Goal: Task Accomplishment & Management: Complete application form

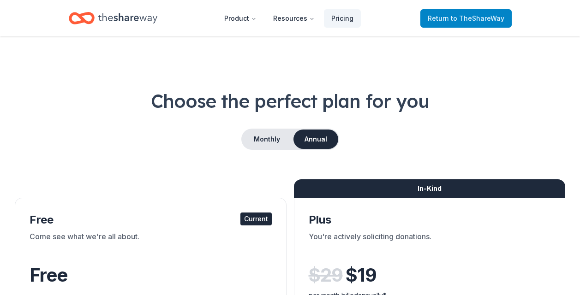
click at [482, 17] on span "to TheShareWay" at bounding box center [477, 18] width 53 height 8
click at [460, 17] on span "to TheShareWay" at bounding box center [477, 18] width 53 height 8
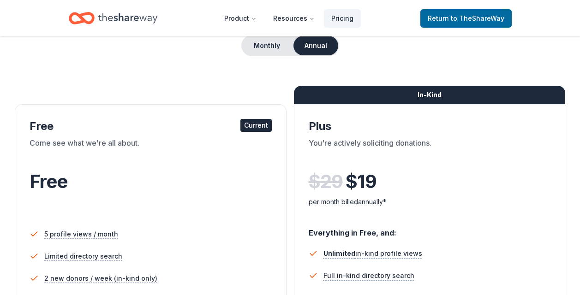
scroll to position [107, 0]
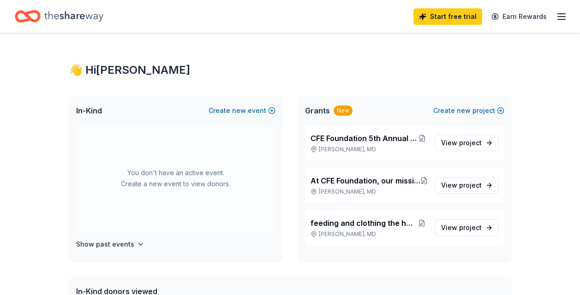
scroll to position [107, 0]
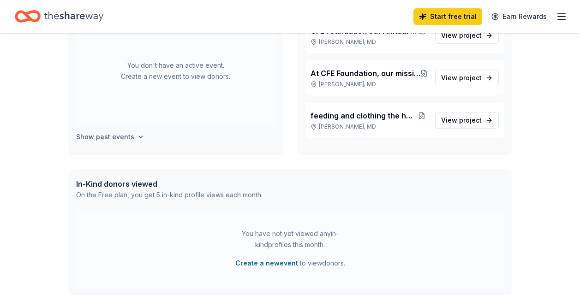
click at [130, 136] on h4 "Show past events" at bounding box center [105, 136] width 58 height 11
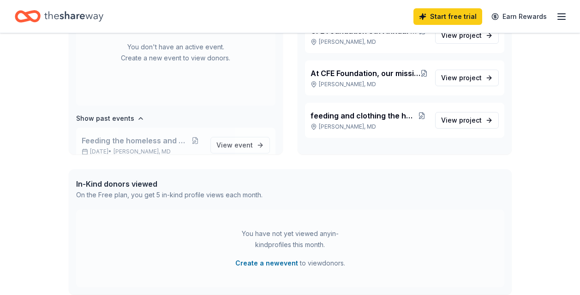
click at [155, 142] on span "Feeding the homeless and children" at bounding box center [135, 140] width 106 height 11
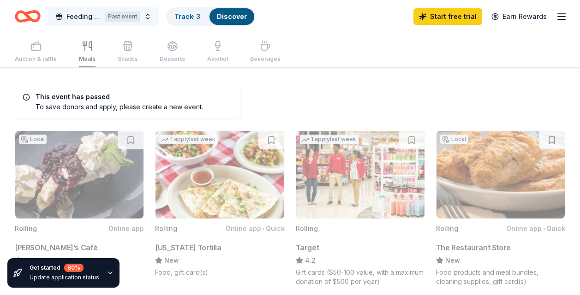
click at [117, 19] on div "Past event" at bounding box center [123, 17] width 36 height 10
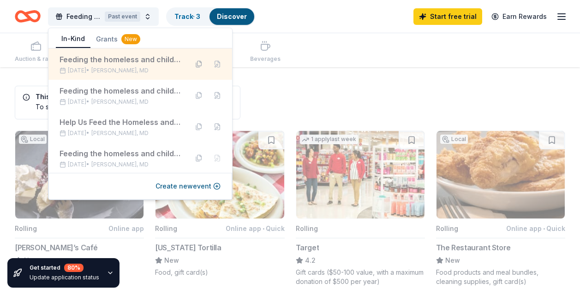
click at [191, 63] on button at bounding box center [198, 64] width 15 height 15
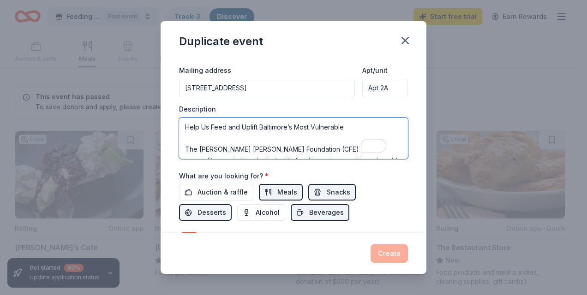
drag, startPoint x: 271, startPoint y: 151, endPoint x: 175, endPoint y: 112, distance: 103.5
click at [175, 112] on div "Event name * Feeding the homeless and children 34 /100 Event website https://ch…" at bounding box center [293, 145] width 266 height 175
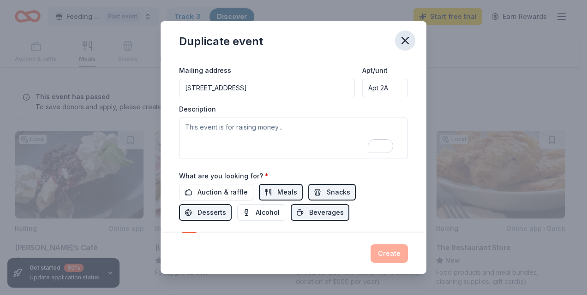
click at [407, 39] on icon "button" at bounding box center [405, 40] width 6 height 6
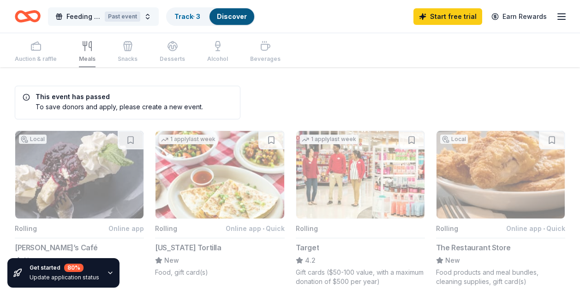
click at [132, 14] on div "Past event" at bounding box center [123, 17] width 36 height 10
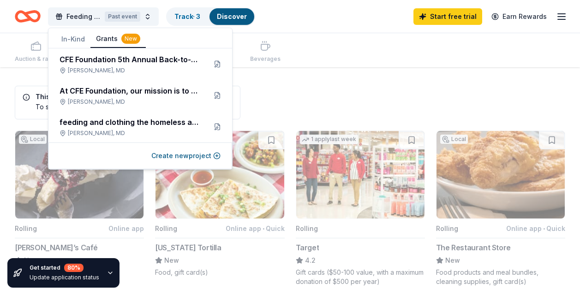
click at [128, 38] on div "New" at bounding box center [130, 39] width 19 height 10
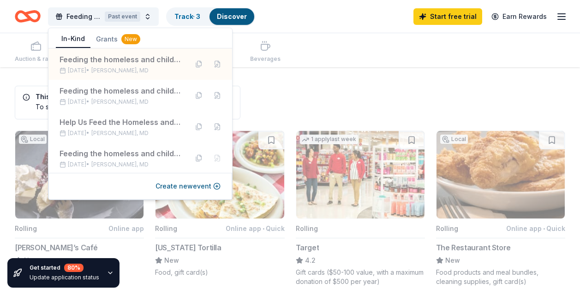
click at [69, 37] on button "In-Kind" at bounding box center [73, 39] width 35 height 18
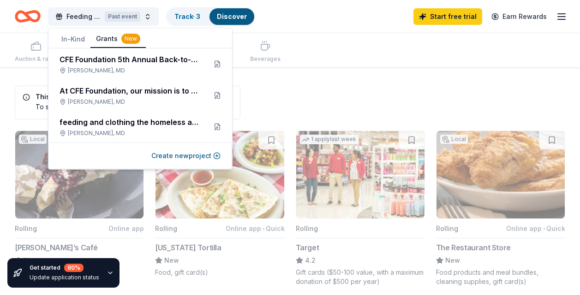
click at [129, 38] on div "New" at bounding box center [130, 39] width 19 height 10
click at [81, 41] on button "In-Kind" at bounding box center [73, 39] width 35 height 17
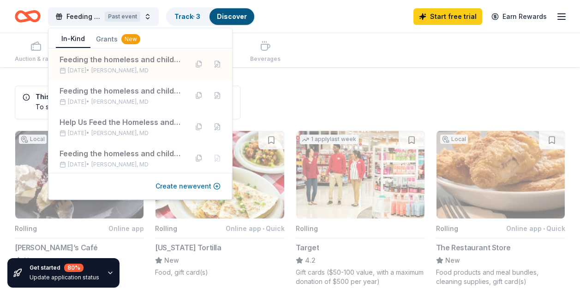
click at [165, 188] on button "Create new event" at bounding box center [187, 186] width 65 height 11
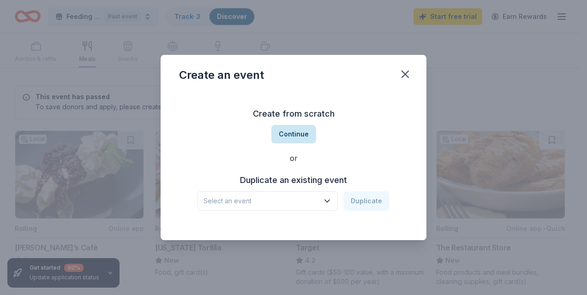
click at [300, 134] on button "Continue" at bounding box center [293, 134] width 45 height 18
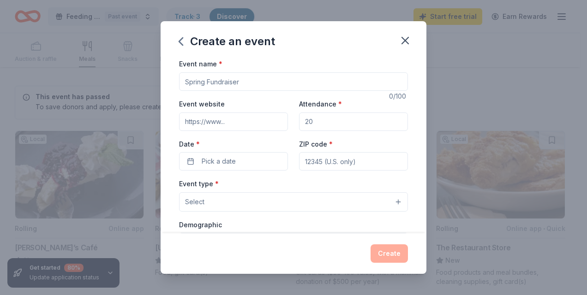
paste input "Help Us Feed, Clothe, and Uplift Our Homeless Neighbors"
type input "Help Us Feed, Clothe, and Uplift Our Homeless Neighbors"
click at [209, 202] on button "Select" at bounding box center [293, 201] width 229 height 19
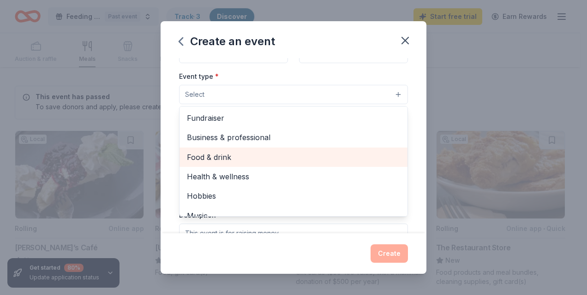
click at [204, 161] on span "Food & drink" at bounding box center [293, 157] width 213 height 12
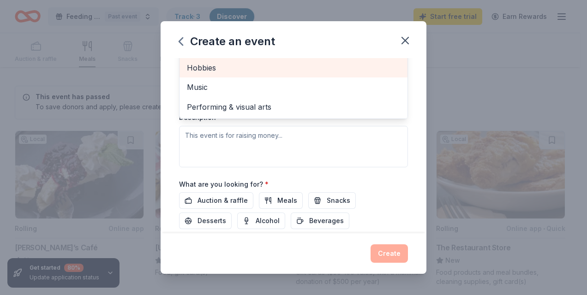
scroll to position [215, 0]
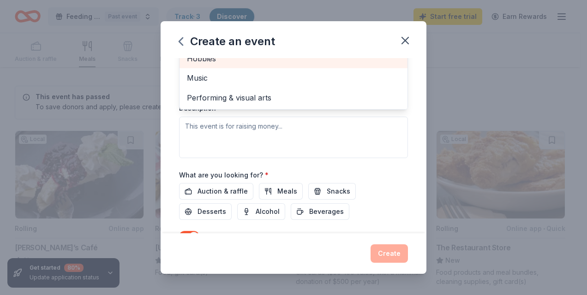
click at [208, 135] on div "Event type * Food & drink Fundraiser Business & professional Health & wellness …" at bounding box center [293, 60] width 229 height 195
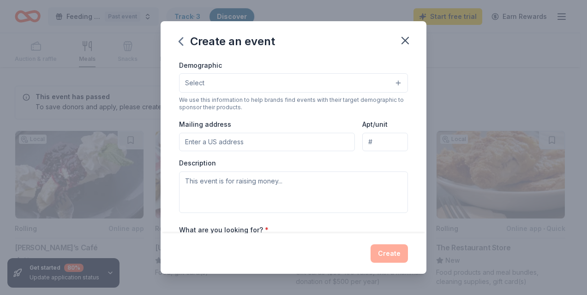
scroll to position [164, 0]
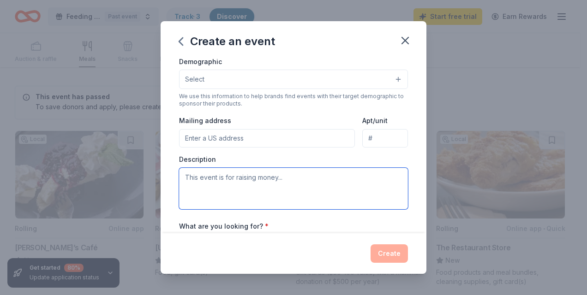
click at [203, 175] on textarea at bounding box center [293, 189] width 229 height 42
paste textarea "Chinyere-Florence Emmanuel Foundation (CFE) Inc. is a nonprofit organization de…"
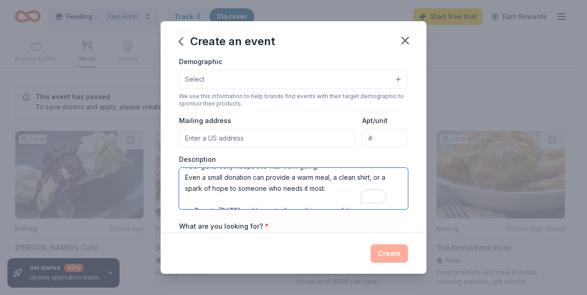
scroll to position [0, 0]
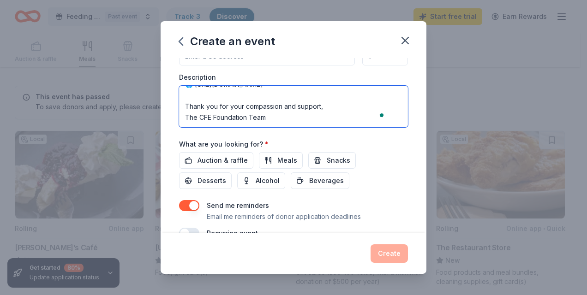
drag, startPoint x: 269, startPoint y: 174, endPoint x: 251, endPoint y: 123, distance: 54.0
click at [249, 123] on textarea "Chinyere-Florence Emmanuel Foundation (CFE) Inc. is a nonprofit organization de…" at bounding box center [293, 107] width 229 height 42
click at [282, 121] on textarea "Chinyere-Florence Emmanuel Foundation (CFE) Inc. is a nonprofit organization de…" at bounding box center [293, 107] width 229 height 42
click at [269, 108] on textarea "Chinyere-Florence Emmanuel Foundation (CFE) Inc. is a nonprofit organization de…" at bounding box center [293, 107] width 229 height 42
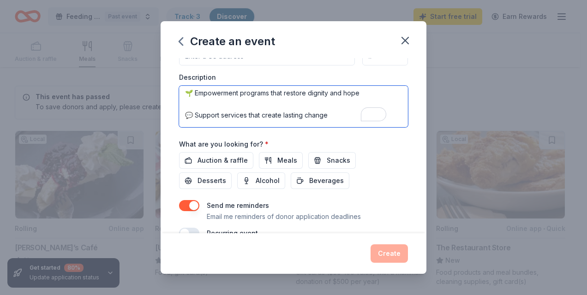
drag, startPoint x: 268, startPoint y: 100, endPoint x: 215, endPoint y: 91, distance: 53.8
click at [215, 91] on textarea "Chinyere-Florence Emmanuel Foundation (CFE) Inc. is a nonprofit organization de…" at bounding box center [293, 107] width 229 height 42
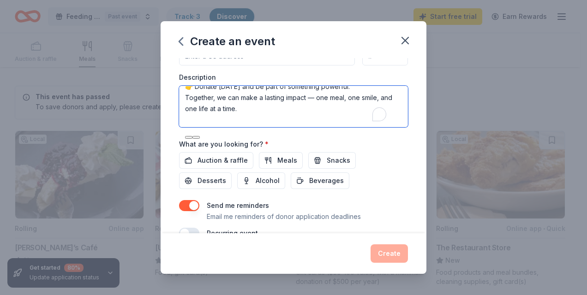
click at [279, 117] on textarea "Chinyere-Florence Emmanuel Foundation (CFE) Inc. is a nonprofit organization de…" at bounding box center [293, 107] width 229 height 42
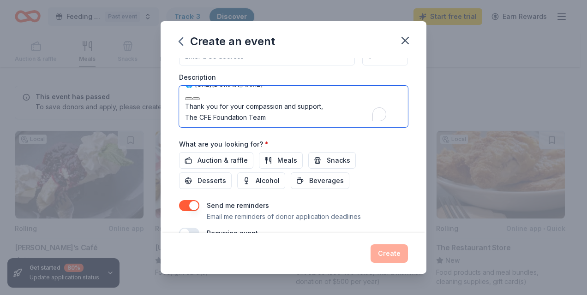
click at [244, 97] on textarea "Chinyere-Florence Emmanuel Foundation (CFE) Inc. is a nonprofit organization de…" at bounding box center [293, 107] width 229 height 42
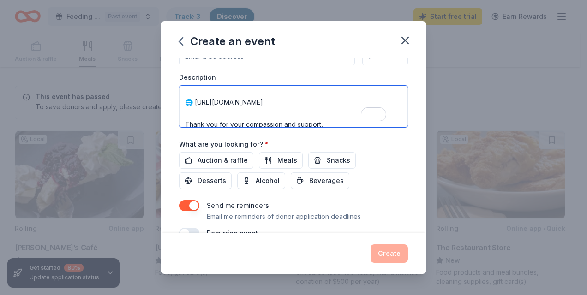
drag, startPoint x: 196, startPoint y: 93, endPoint x: 266, endPoint y: 107, distance: 71.9
click at [266, 107] on textarea "Chinyere-Florence Emmanuel Foundation (CFE) Inc. is a nonprofit organization de…" at bounding box center [293, 107] width 229 height 42
click at [294, 111] on textarea "Chinyere-Florence Emmanuel Foundation (CFE) Inc. is a nonprofit organization de…" at bounding box center [293, 107] width 229 height 42
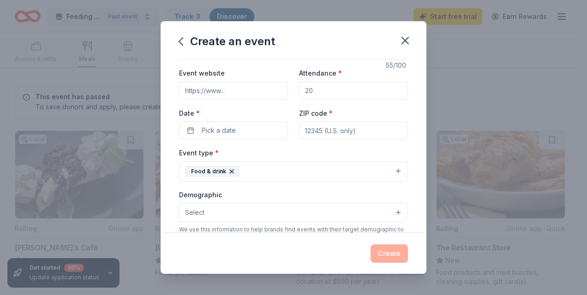
type textarea "Chinyere-Florence Emmanuel Foundation (CFE) Inc. is a nonprofit organization de…"
paste input "https://chinyerefef.org/"
type input "https://chinyerefef.org/"
click at [315, 91] on input "Attendance *" at bounding box center [353, 91] width 109 height 18
type input "100"
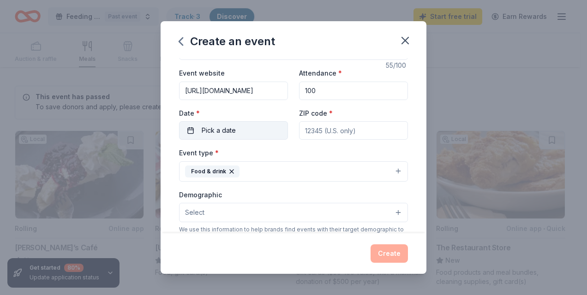
click at [227, 132] on span "Pick a date" at bounding box center [219, 130] width 34 height 11
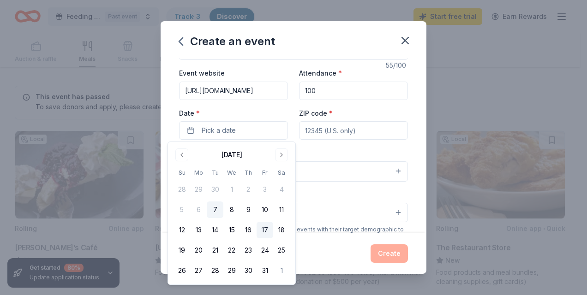
click at [267, 230] on button "17" at bounding box center [264, 230] width 17 height 17
click at [332, 187] on div "Event type * Food & drink Demographic Select We use this information to help br…" at bounding box center [293, 244] width 229 height 195
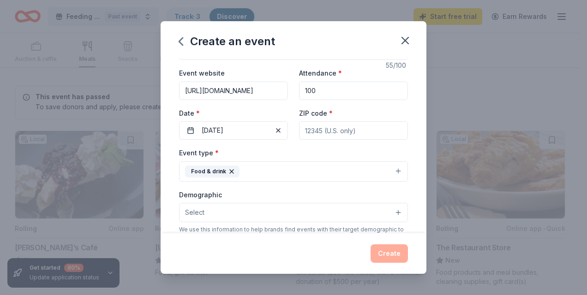
click at [355, 134] on input "ZIP code *" at bounding box center [353, 130] width 109 height 18
type input "21244"
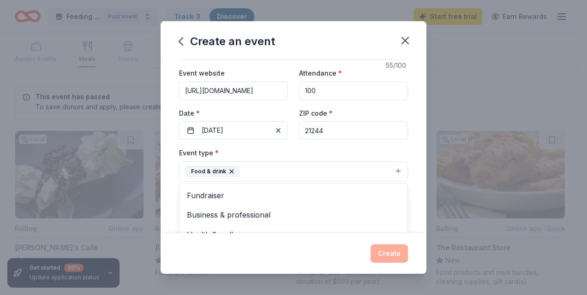
click at [266, 173] on button "Food & drink" at bounding box center [293, 171] width 229 height 20
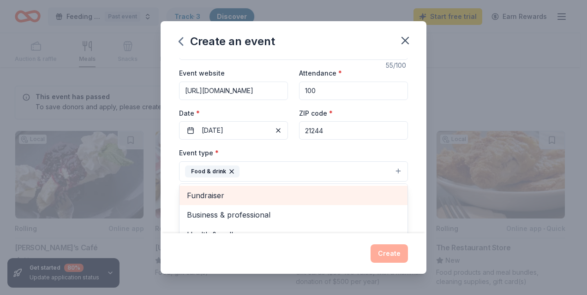
click at [227, 192] on span "Fundraiser" at bounding box center [293, 196] width 213 height 12
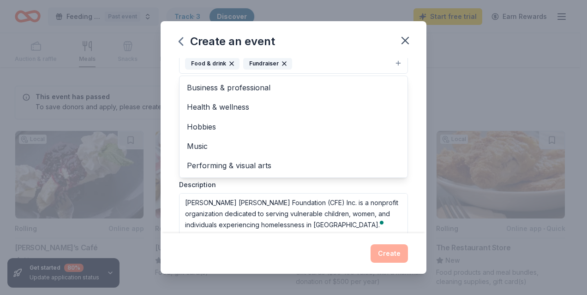
click at [327, 48] on div "Create an event Event name * Help Us Feed, Clothe, and Uplift Our Homeless Neig…" at bounding box center [293, 147] width 266 height 252
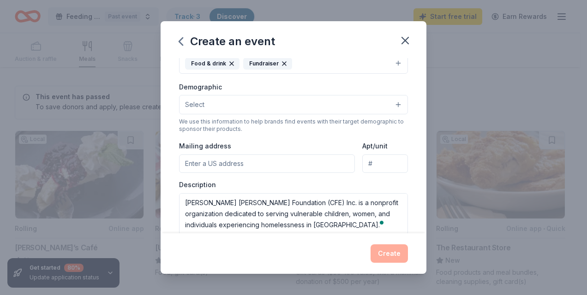
scroll to position [134, 0]
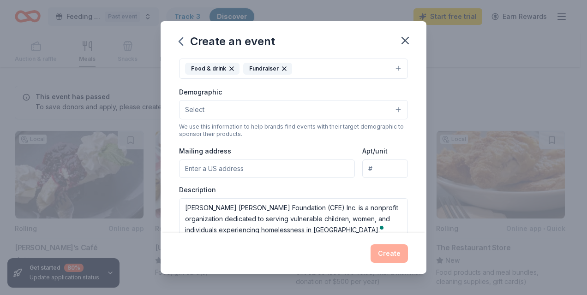
click at [282, 112] on button "Select" at bounding box center [293, 109] width 229 height 19
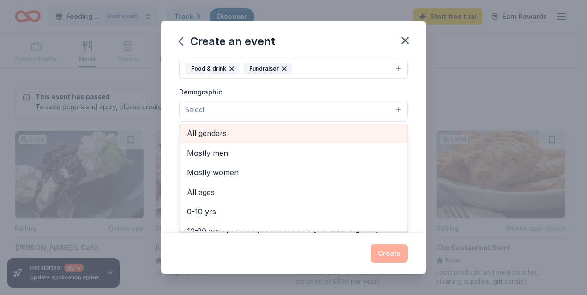
click at [211, 137] on span "All genders" at bounding box center [293, 133] width 213 height 12
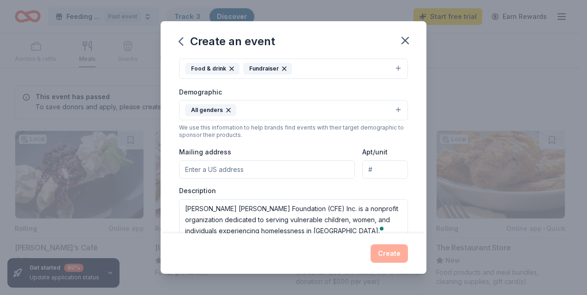
click at [250, 111] on button "All genders" at bounding box center [293, 110] width 229 height 20
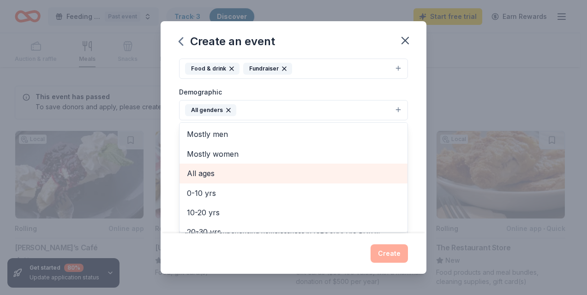
click at [196, 172] on span "All ages" at bounding box center [293, 173] width 213 height 12
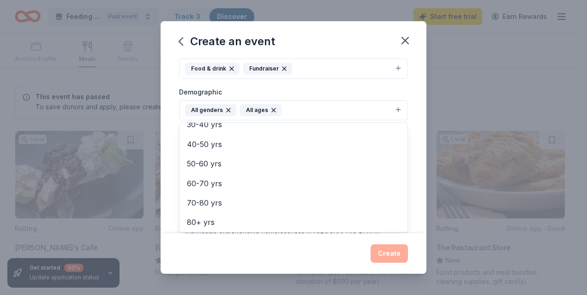
scroll to position [109, 0]
click at [316, 88] on div "Demographic All genders All ages Mostly men Mostly women 0-10 yrs 10-20 yrs 20-…" at bounding box center [293, 103] width 229 height 35
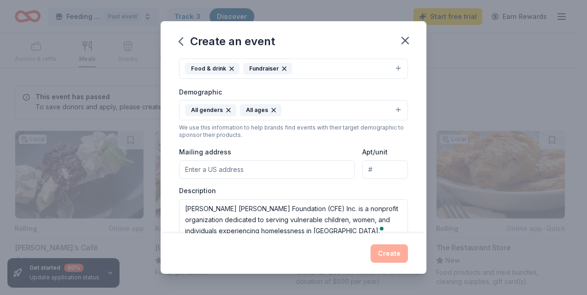
click at [237, 167] on input "Mailing address" at bounding box center [267, 169] width 176 height 18
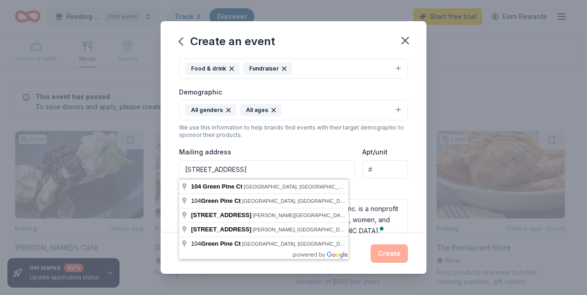
type input "104 Green pine ct"
click at [371, 169] on input "Apt/unit" at bounding box center [385, 169] width 46 height 18
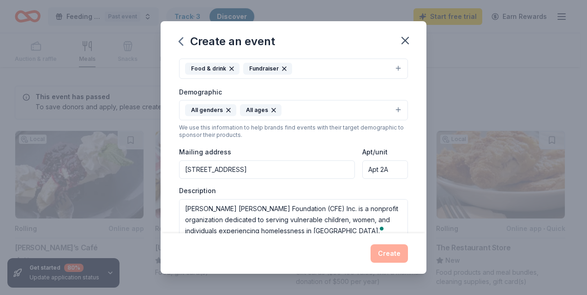
type input "Apt 2A"
click at [258, 164] on input "104 Green pine ct" at bounding box center [267, 169] width 176 height 18
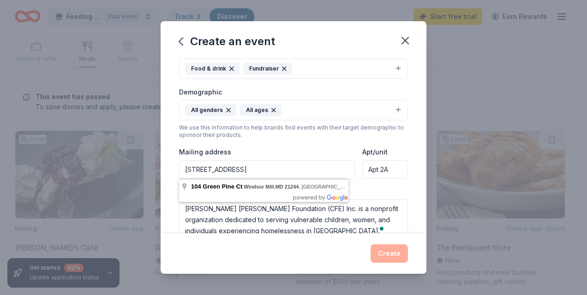
type input "104 Green pine ct windsor mill, md, 21244"
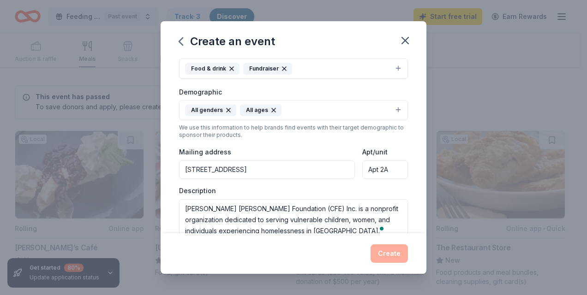
click at [302, 141] on div "Event type * Food & drink Fundraiser Demographic All genders All ages We use th…" at bounding box center [293, 142] width 229 height 196
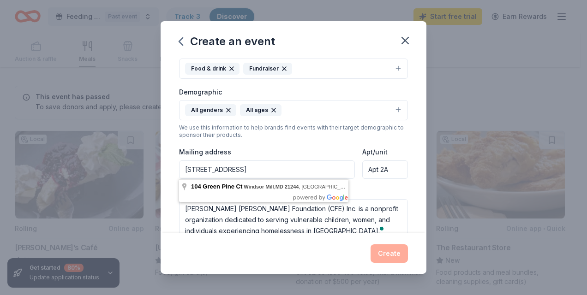
click at [240, 169] on input "104 Green pine ct windsor mill, md, 21244" at bounding box center [267, 169] width 176 height 18
click at [301, 140] on div "Event type * Food & drink Fundraiser Demographic All genders All ages We use th…" at bounding box center [293, 142] width 229 height 196
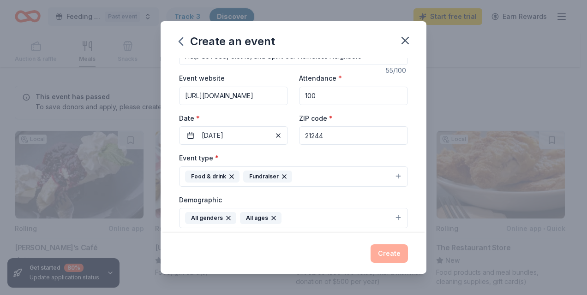
scroll to position [134, 0]
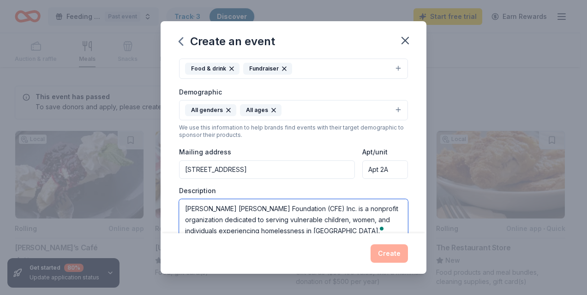
click at [220, 209] on textarea "Chinyere-Florence Emmanuel Foundation (CFE) Inc. is a nonprofit organization de…" at bounding box center [293, 220] width 229 height 42
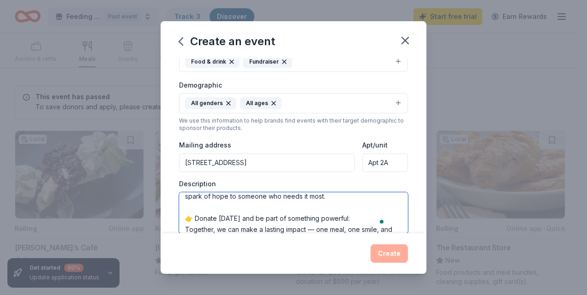
scroll to position [216, 0]
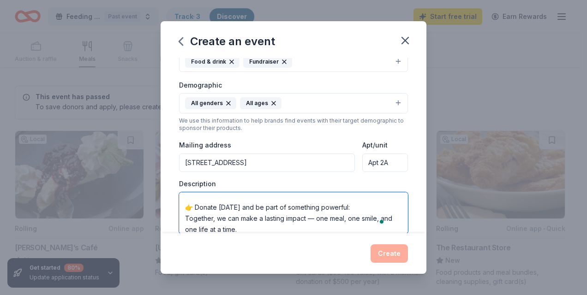
click at [315, 218] on textarea "Chinyere-Florence Emmanuel Foundation (CFE) Inc. is a nonprofit organization de…" at bounding box center [293, 213] width 229 height 42
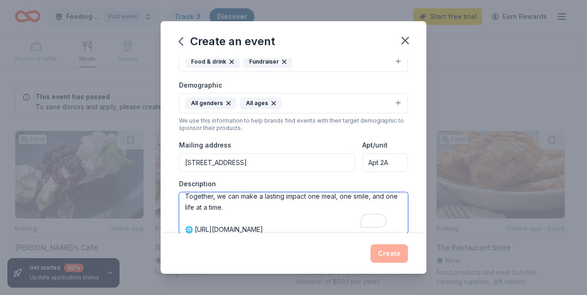
scroll to position [249, 0]
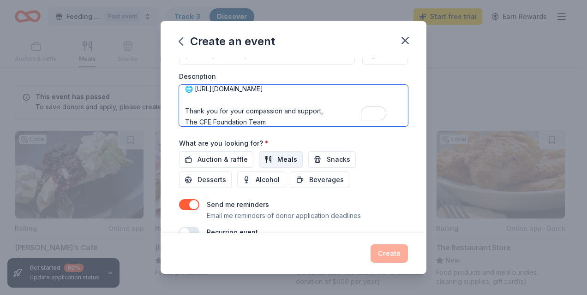
type textarea "[PERSON_NAME] [PERSON_NAME] Foundation (CFE) Inc. is a nonprofit organization d…"
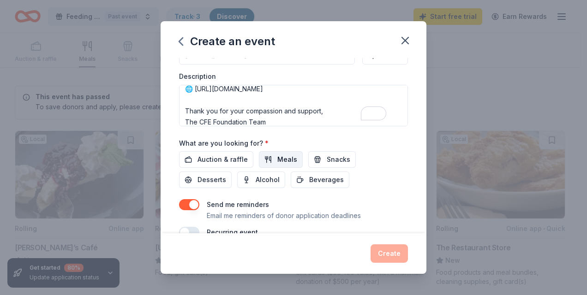
click at [284, 162] on span "Meals" at bounding box center [287, 159] width 20 height 11
click at [328, 161] on span "Snacks" at bounding box center [339, 159] width 24 height 11
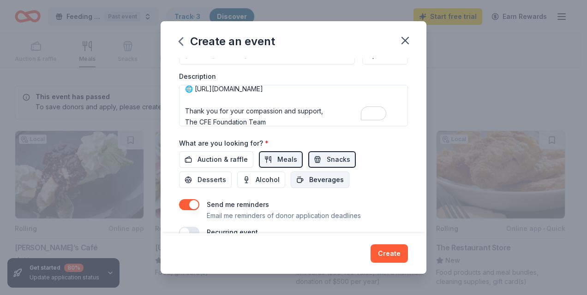
click at [328, 181] on span "Beverages" at bounding box center [326, 179] width 35 height 11
click at [208, 178] on span "Desserts" at bounding box center [211, 179] width 29 height 11
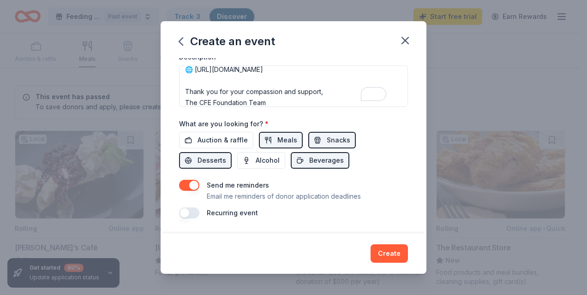
click at [200, 214] on div "Recurring event" at bounding box center [293, 213] width 229 height 11
click at [192, 214] on button "button" at bounding box center [189, 213] width 20 height 11
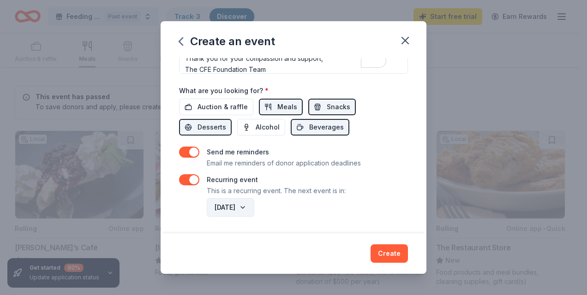
click at [254, 208] on button "October 2026" at bounding box center [231, 207] width 48 height 18
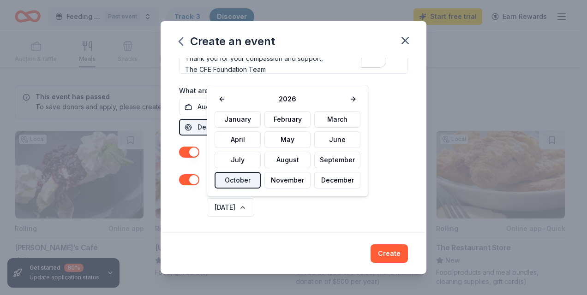
click at [238, 182] on button "October" at bounding box center [237, 180] width 46 height 17
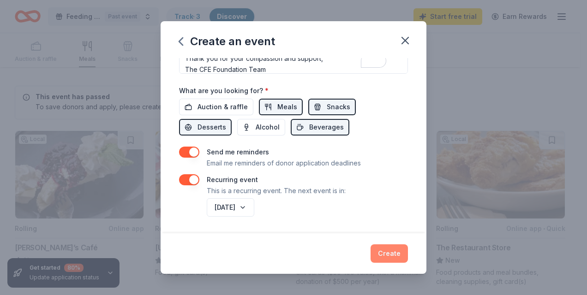
click at [385, 256] on button "Create" at bounding box center [388, 253] width 37 height 18
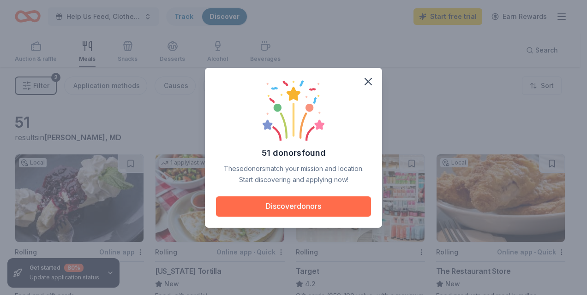
click at [297, 202] on button "Discover donors" at bounding box center [293, 206] width 155 height 20
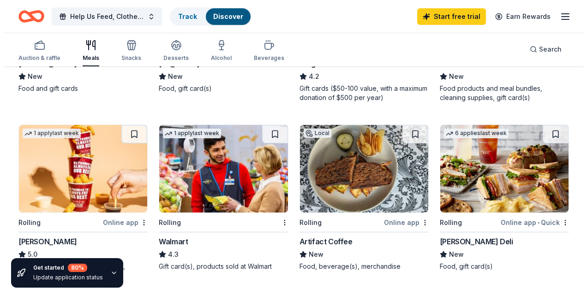
scroll to position [215, 0]
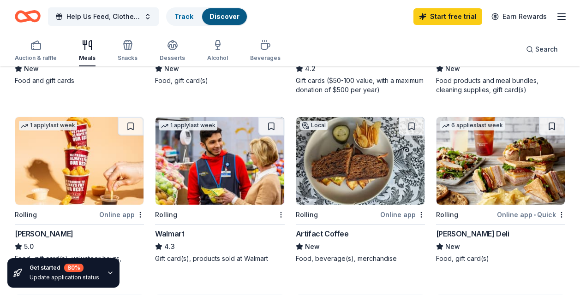
click at [219, 187] on img at bounding box center [219, 161] width 128 height 88
click at [532, 47] on div "Search" at bounding box center [542, 49] width 32 height 11
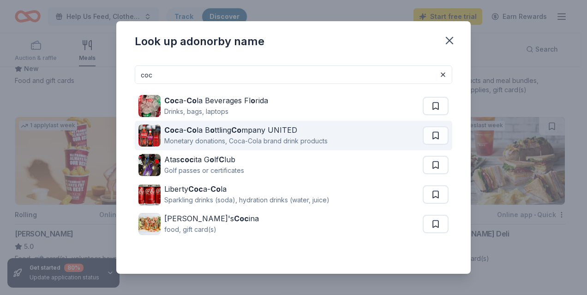
type input "coc"
click at [238, 134] on strong "Co" at bounding box center [236, 129] width 10 height 9
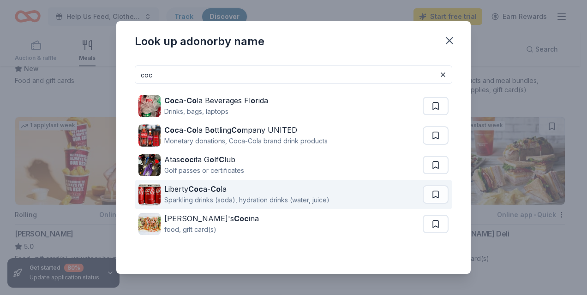
click at [206, 192] on div "Liberty Coc a- Co la" at bounding box center [246, 189] width 165 height 11
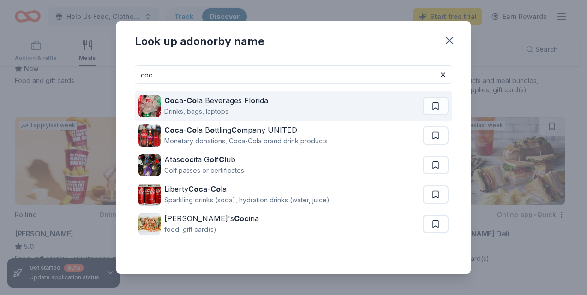
click at [225, 109] on div "Drinks, bags, laptops" at bounding box center [216, 111] width 104 height 11
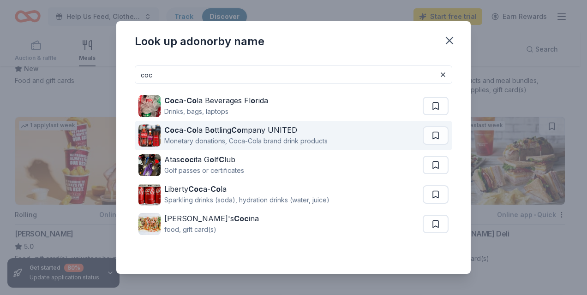
click at [261, 127] on div "Coc a- Co la B o ttling Co mpany UNITED" at bounding box center [245, 130] width 163 height 11
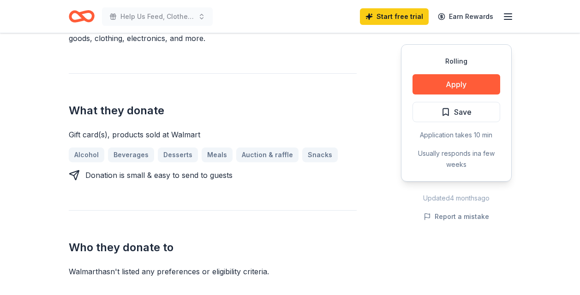
scroll to position [323, 0]
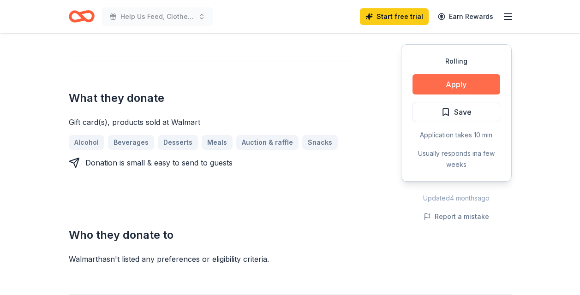
click at [454, 79] on button "Apply" at bounding box center [456, 84] width 88 height 20
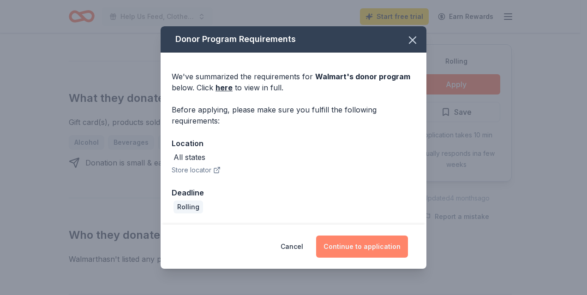
click at [356, 243] on button "Continue to application" at bounding box center [362, 247] width 92 height 22
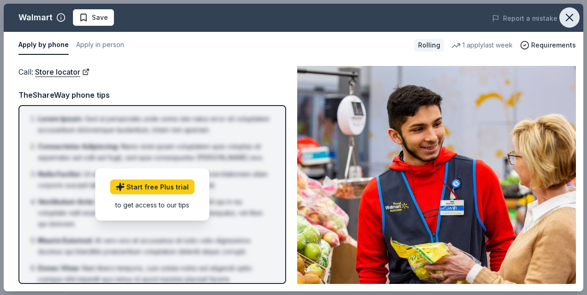
click at [571, 14] on icon "button" at bounding box center [569, 17] width 13 height 13
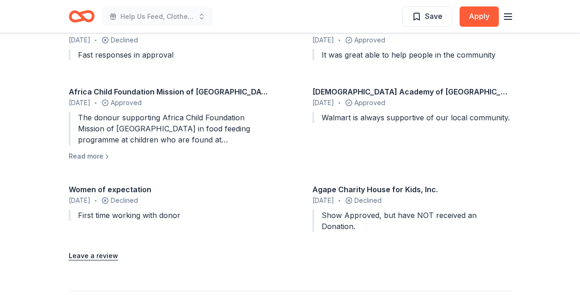
scroll to position [753, 0]
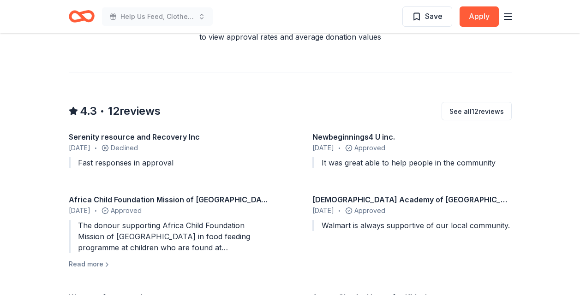
click at [170, 136] on div "Serenity resource and Recovery Inc" at bounding box center [168, 136] width 199 height 11
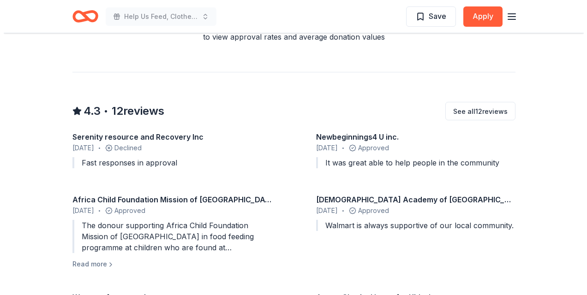
scroll to position [861, 0]
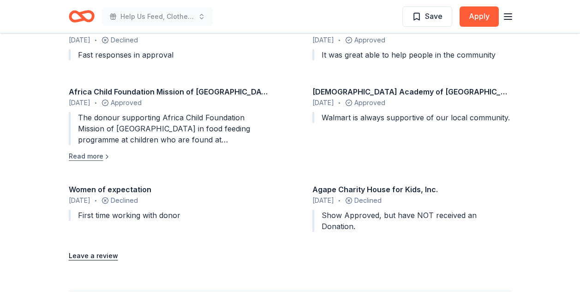
click at [101, 156] on button "Read more" at bounding box center [90, 156] width 42 height 11
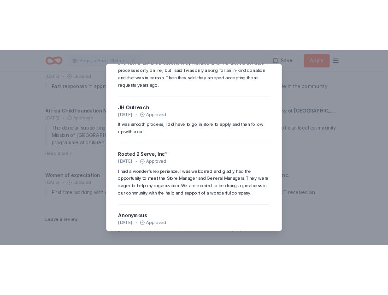
scroll to position [552, 0]
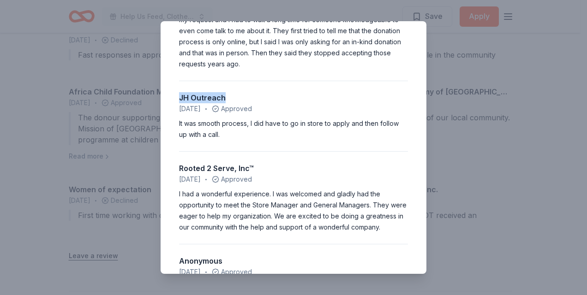
drag, startPoint x: 226, startPoint y: 85, endPoint x: 176, endPoint y: 86, distance: 49.4
click at [176, 86] on div "4.3 • 12 reviews Serenity resource and Recovery Inc January 2024 • Declined Fas…" at bounding box center [293, 147] width 266 height 252
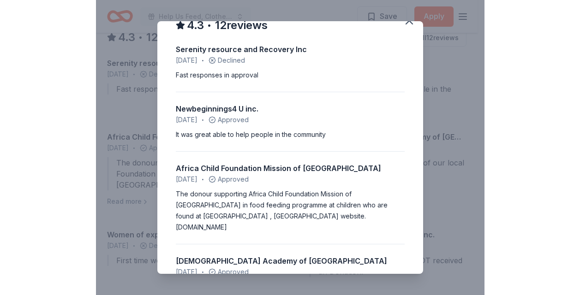
scroll to position [0, 0]
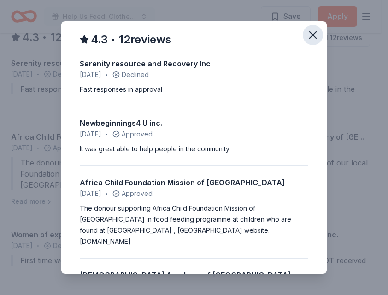
click at [307, 33] on icon "button" at bounding box center [313, 35] width 13 height 13
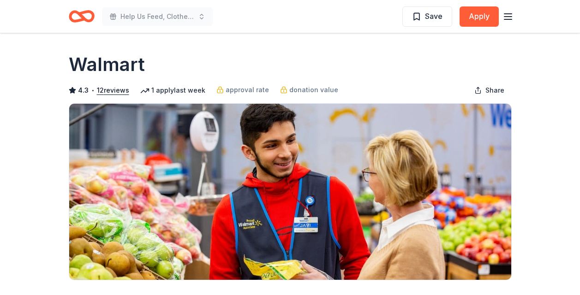
click at [263, 17] on div "Help Us Feed, Clothe, and Uplift Our Homeless Neighbors Save Apply" at bounding box center [290, 17] width 443 height 22
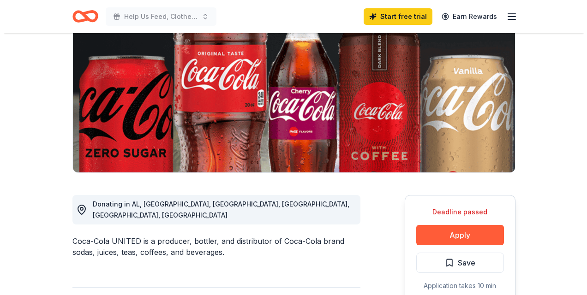
scroll to position [215, 0]
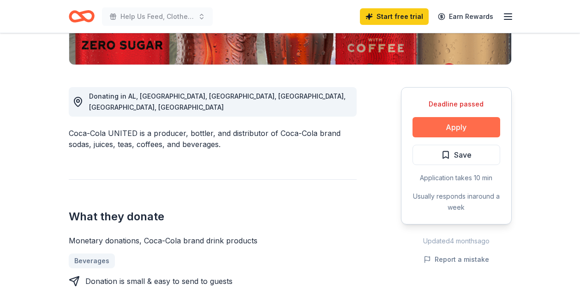
click at [449, 127] on button "Apply" at bounding box center [456, 127] width 88 height 20
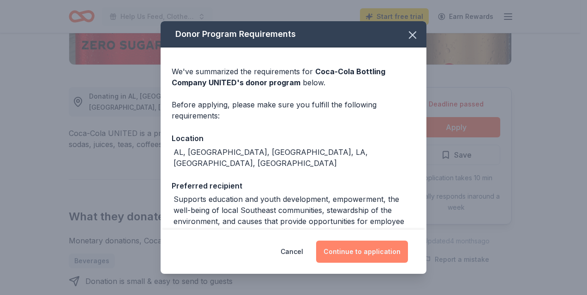
click at [360, 251] on button "Continue to application" at bounding box center [362, 252] width 92 height 22
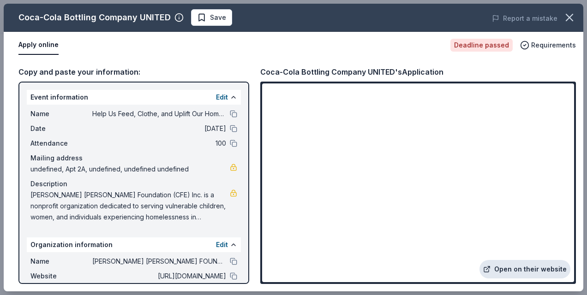
click at [517, 268] on link "Open on their website" at bounding box center [524, 269] width 91 height 18
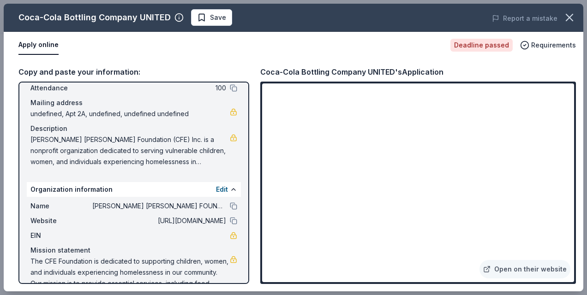
scroll to position [72, 0]
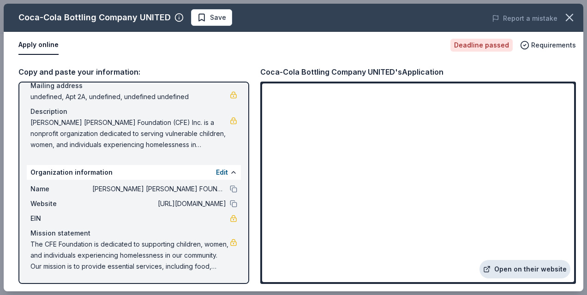
click at [510, 269] on link "Open on their website" at bounding box center [524, 269] width 91 height 18
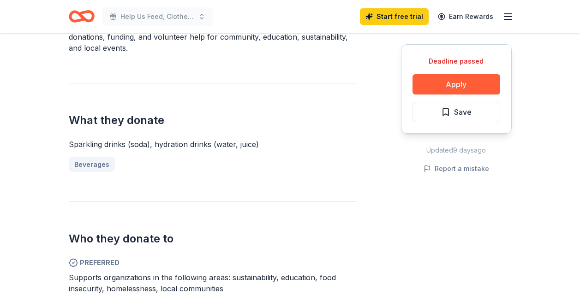
scroll to position [215, 0]
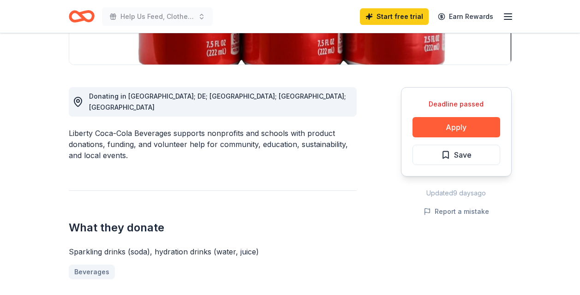
click at [143, 95] on span "Donating in CT; DE; NJ; NY; PA" at bounding box center [217, 101] width 257 height 19
click at [77, 100] on circle at bounding box center [78, 101] width 3 height 3
click at [450, 127] on button "Apply" at bounding box center [456, 127] width 88 height 20
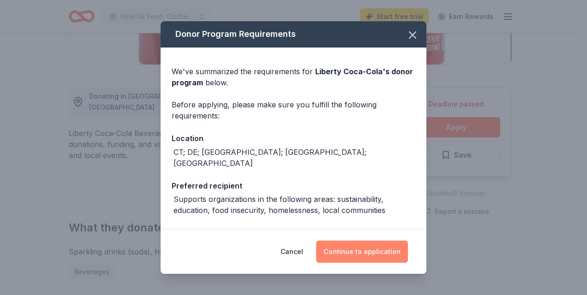
click at [360, 247] on button "Continue to application" at bounding box center [362, 252] width 92 height 22
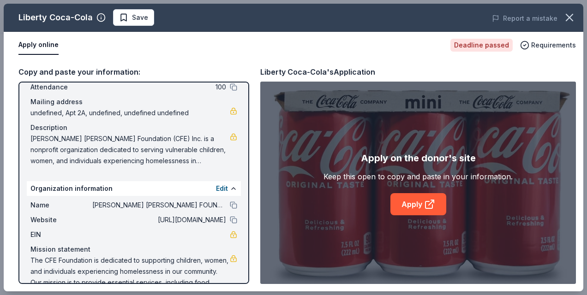
scroll to position [72, 0]
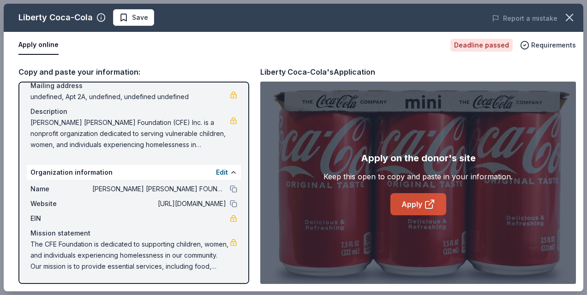
click at [412, 202] on link "Apply" at bounding box center [418, 204] width 56 height 22
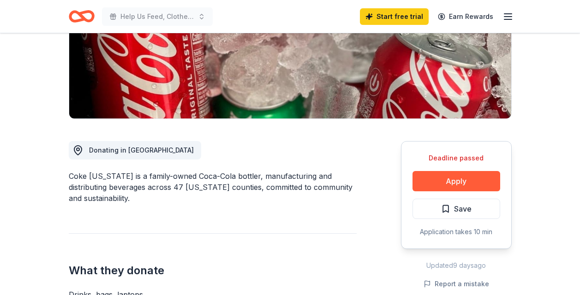
scroll to position [107, 0]
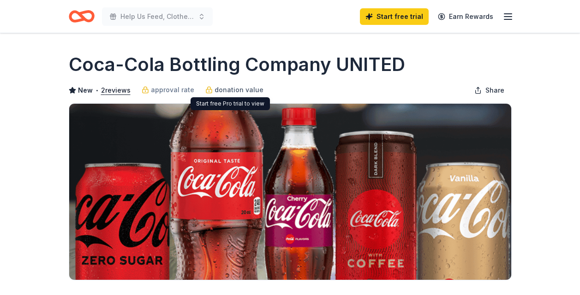
click at [224, 91] on span "donation value" at bounding box center [238, 89] width 49 height 11
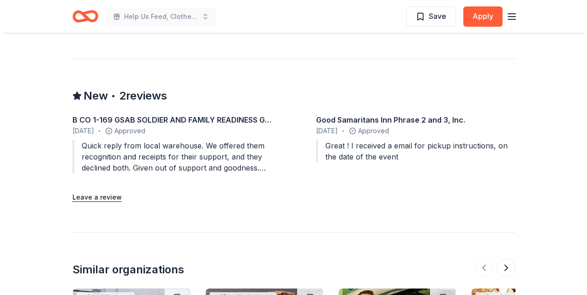
scroll to position [968, 0]
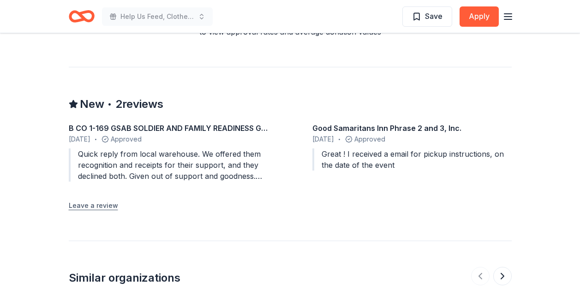
click at [101, 200] on button "Leave a review" at bounding box center [93, 205] width 49 height 11
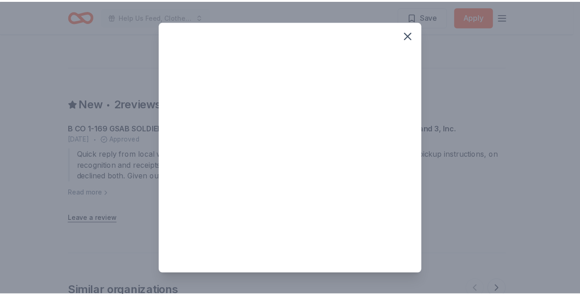
scroll to position [24, 0]
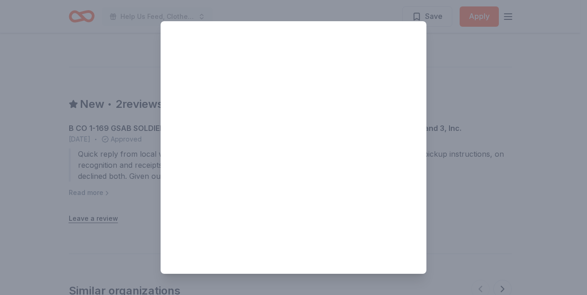
click at [482, 59] on div at bounding box center [293, 147] width 587 height 295
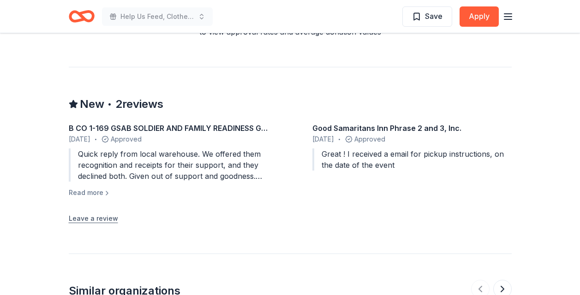
click at [93, 213] on button "Leave a review" at bounding box center [93, 218] width 49 height 11
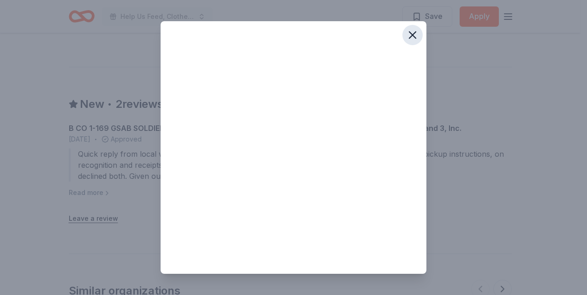
click at [409, 34] on icon "button" at bounding box center [412, 35] width 6 height 6
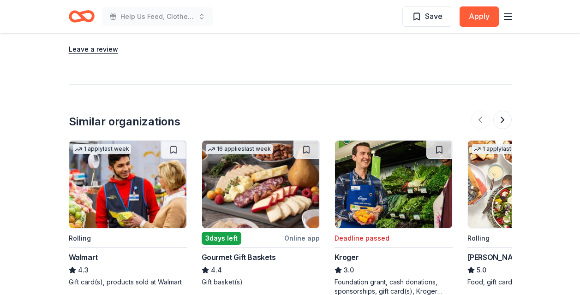
scroll to position [1127, 0]
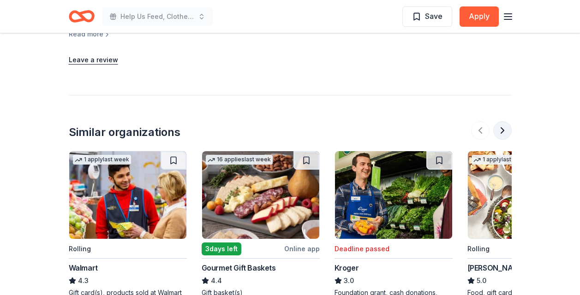
click at [502, 121] on button at bounding box center [502, 130] width 18 height 18
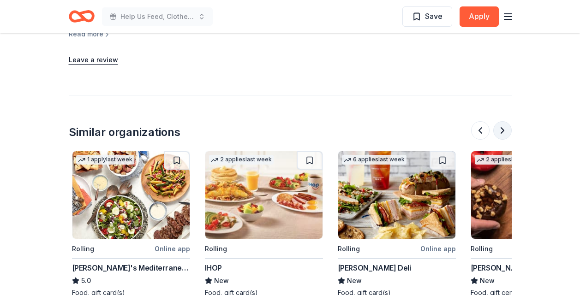
scroll to position [0, 398]
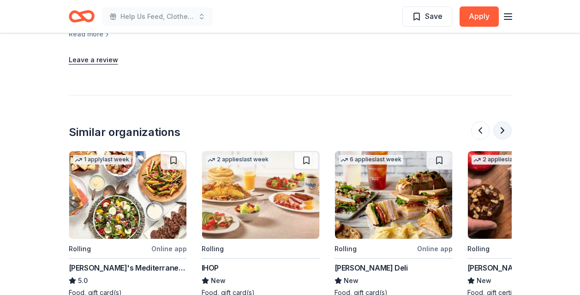
click at [502, 121] on button at bounding box center [502, 130] width 18 height 18
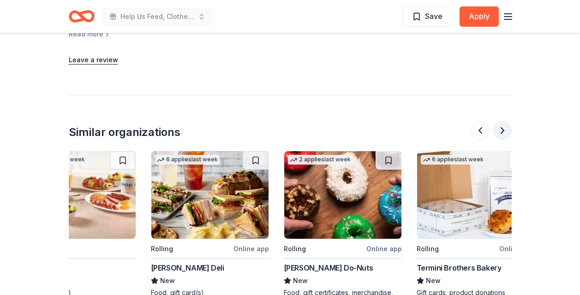
scroll to position [0, 605]
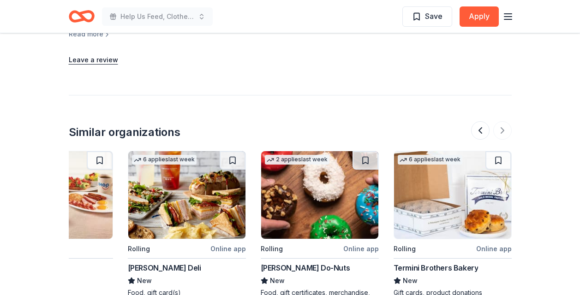
click at [457, 174] on img at bounding box center [452, 195] width 117 height 88
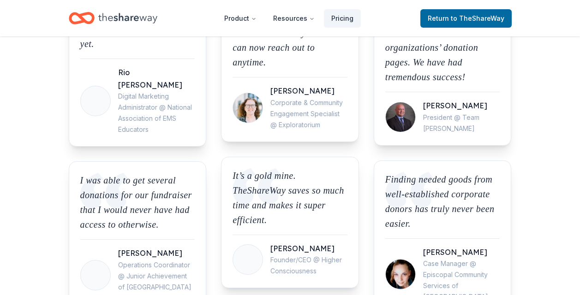
scroll to position [1399, 0]
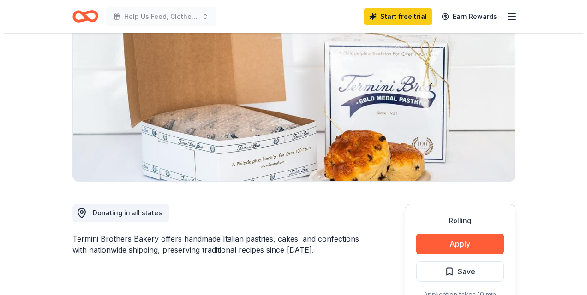
scroll to position [107, 0]
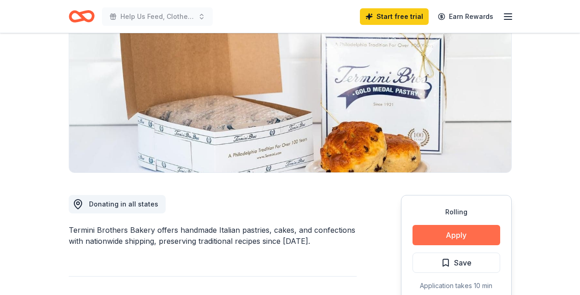
click at [460, 233] on button "Apply" at bounding box center [456, 235] width 88 height 20
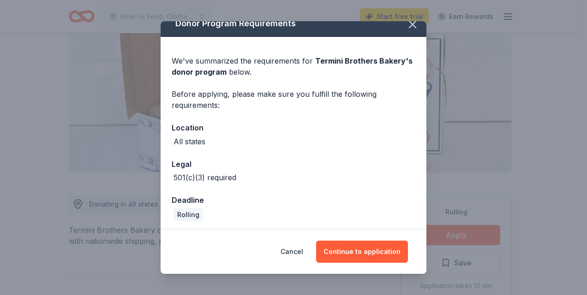
scroll to position [13, 0]
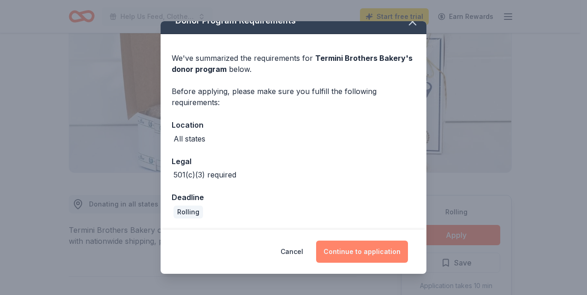
click at [359, 251] on button "Continue to application" at bounding box center [362, 252] width 92 height 22
